Goal: Task Accomplishment & Management: Complete application form

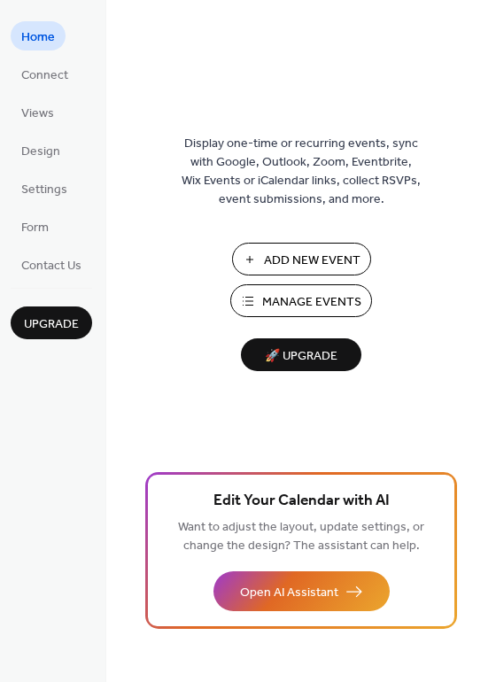
click at [316, 299] on span "Manage Events" at bounding box center [311, 302] width 99 height 19
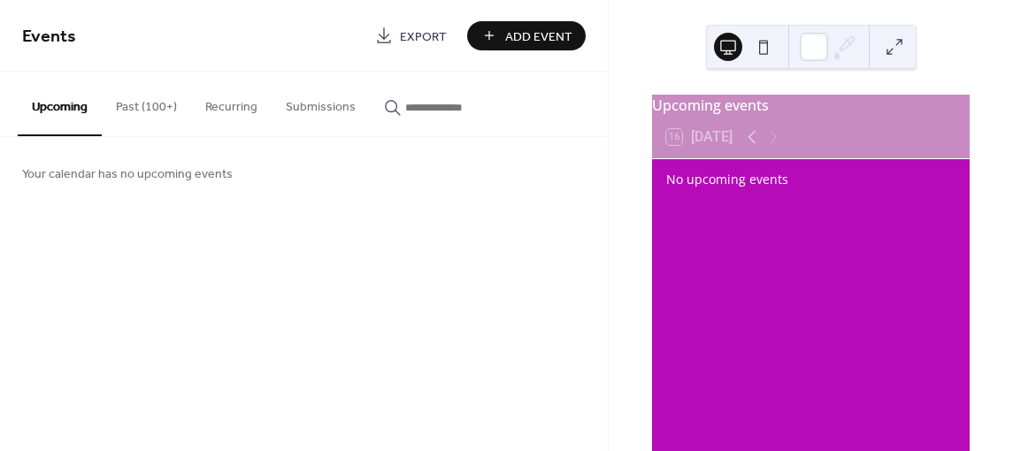
click at [143, 100] on button "Past (100+)" at bounding box center [146, 103] width 89 height 63
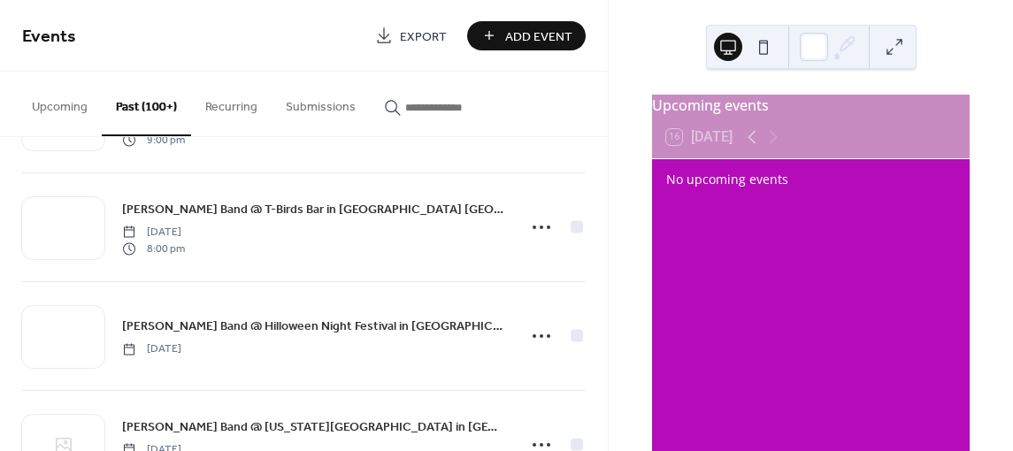
scroll to position [2930, 0]
click at [510, 35] on span "Add Event" at bounding box center [538, 36] width 67 height 19
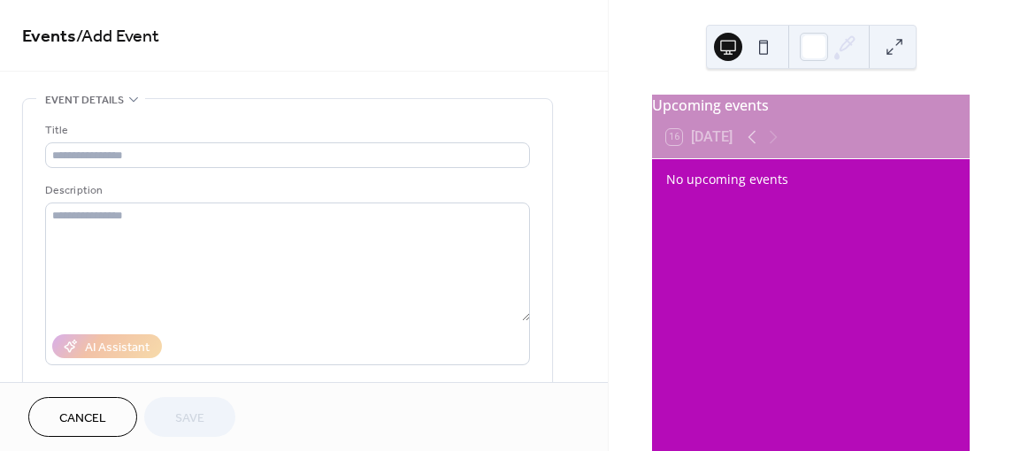
click at [157, 49] on span "/ Add Event" at bounding box center [117, 36] width 83 height 35
click at [48, 110] on span "Event details" at bounding box center [84, 100] width 79 height 19
